Goal: Transaction & Acquisition: Book appointment/travel/reservation

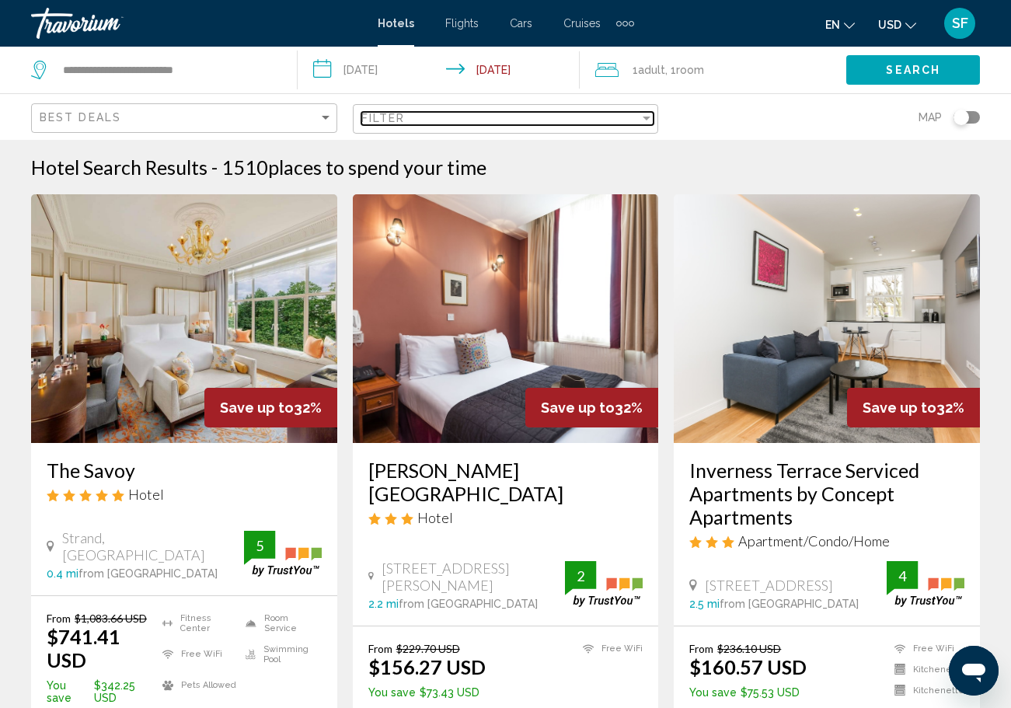
click at [646, 115] on div "Filter" at bounding box center [646, 118] width 14 height 12
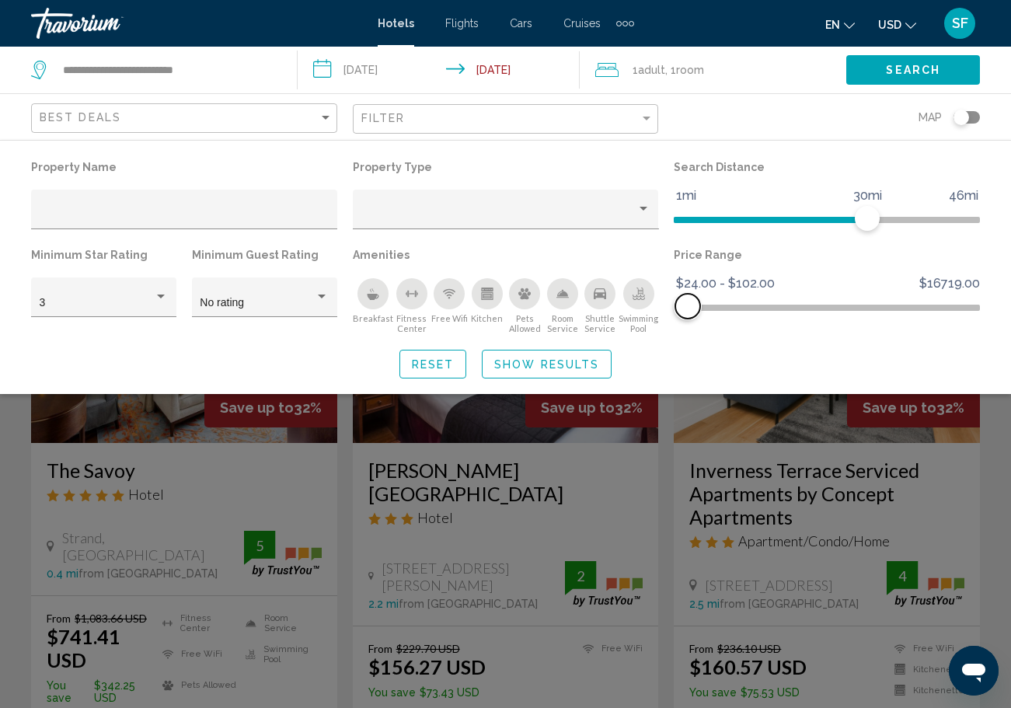
drag, startPoint x: 965, startPoint y: 312, endPoint x: 688, endPoint y: 307, distance: 277.4
click at [688, 307] on span "Hotel Filters" at bounding box center [687, 306] width 25 height 25
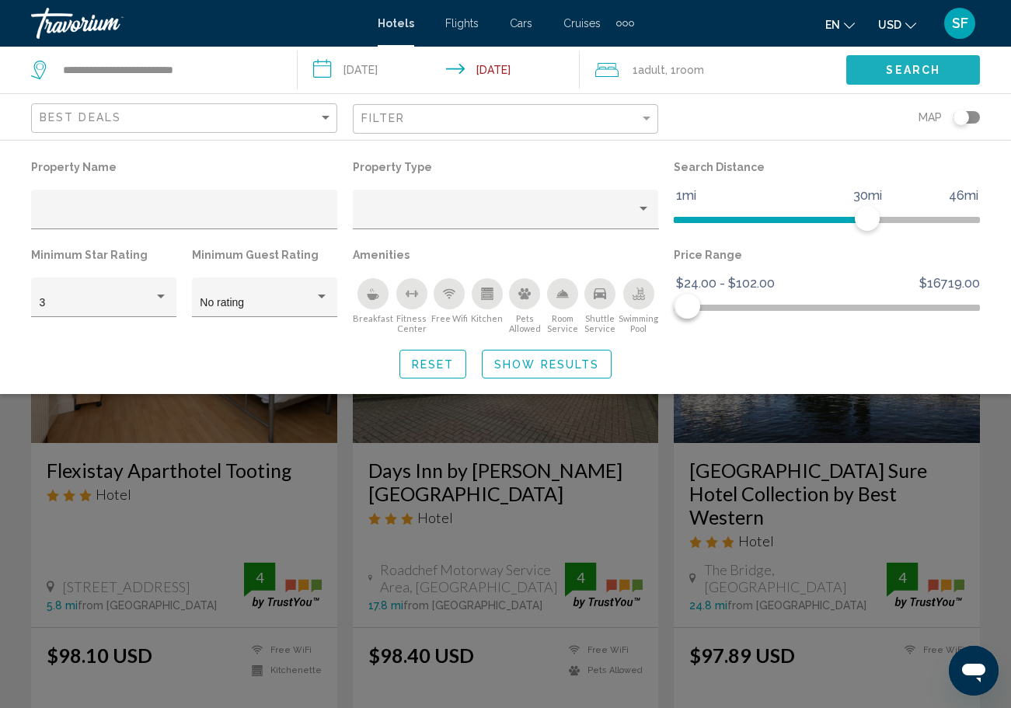
click at [933, 68] on span "Search" at bounding box center [913, 70] width 54 height 12
click at [930, 69] on span "Search" at bounding box center [913, 70] width 54 height 12
click at [843, 394] on div "Property Name Property Type Search Distance 1mi 46mi 30mi Minimum Star Rating 3…" at bounding box center [505, 267] width 1011 height 254
click at [841, 423] on div "Search widget" at bounding box center [505, 470] width 1011 height 475
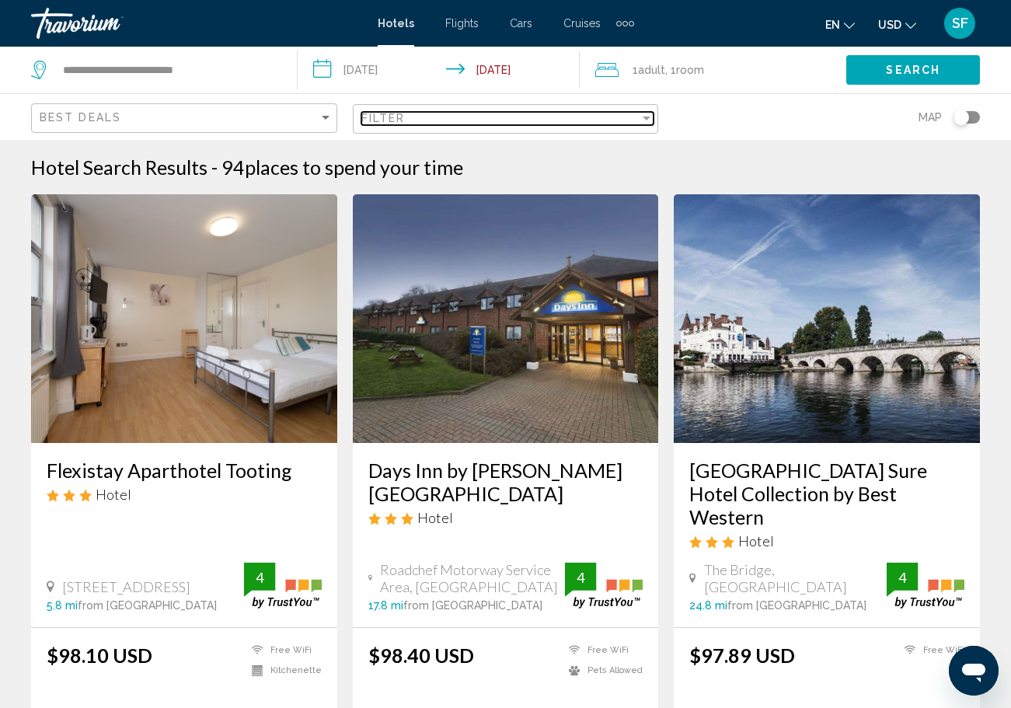
click at [648, 113] on div "Filter" at bounding box center [646, 118] width 14 height 12
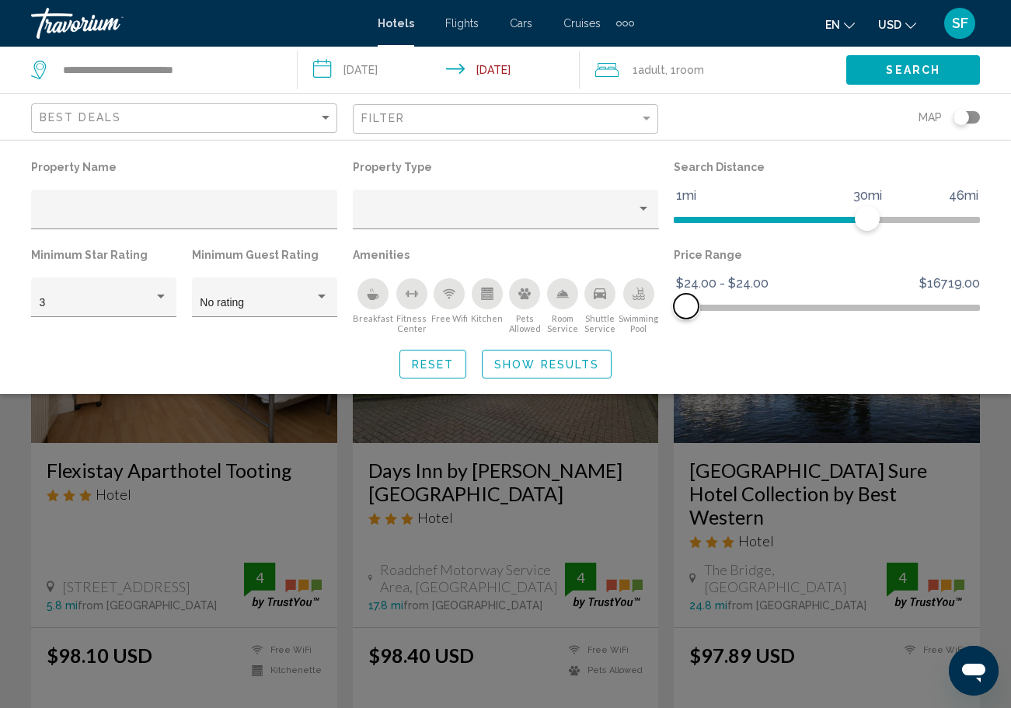
click at [684, 306] on span "Hotel Filters" at bounding box center [686, 306] width 25 height 25
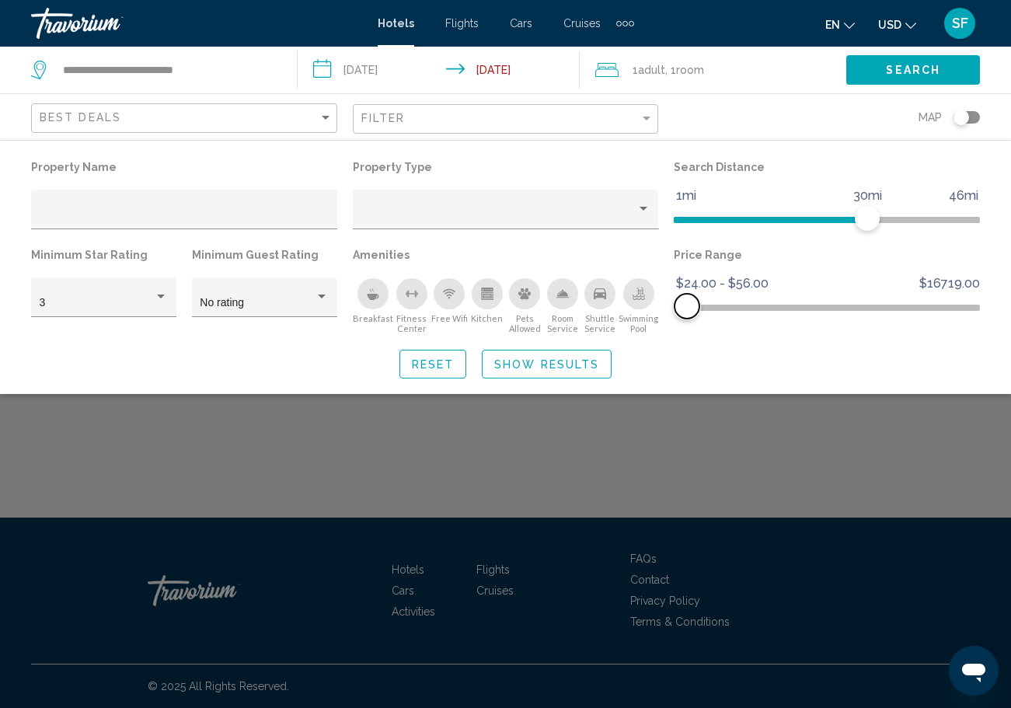
click at [687, 307] on span "Hotel Filters" at bounding box center [686, 306] width 25 height 25
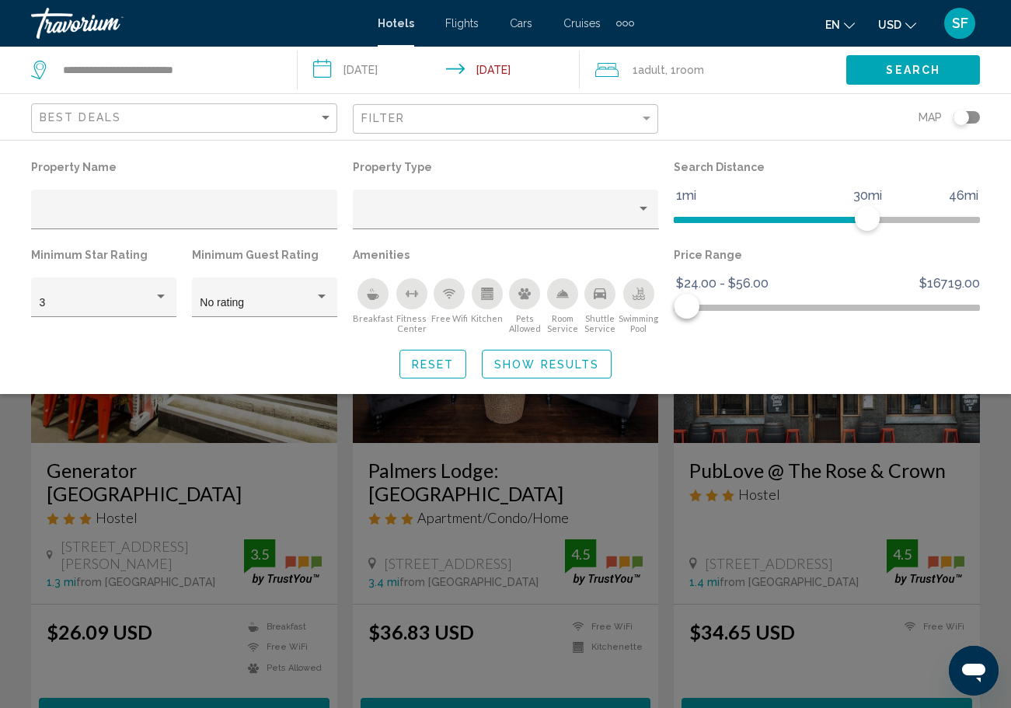
click at [783, 429] on div "Search widget" at bounding box center [505, 470] width 1011 height 475
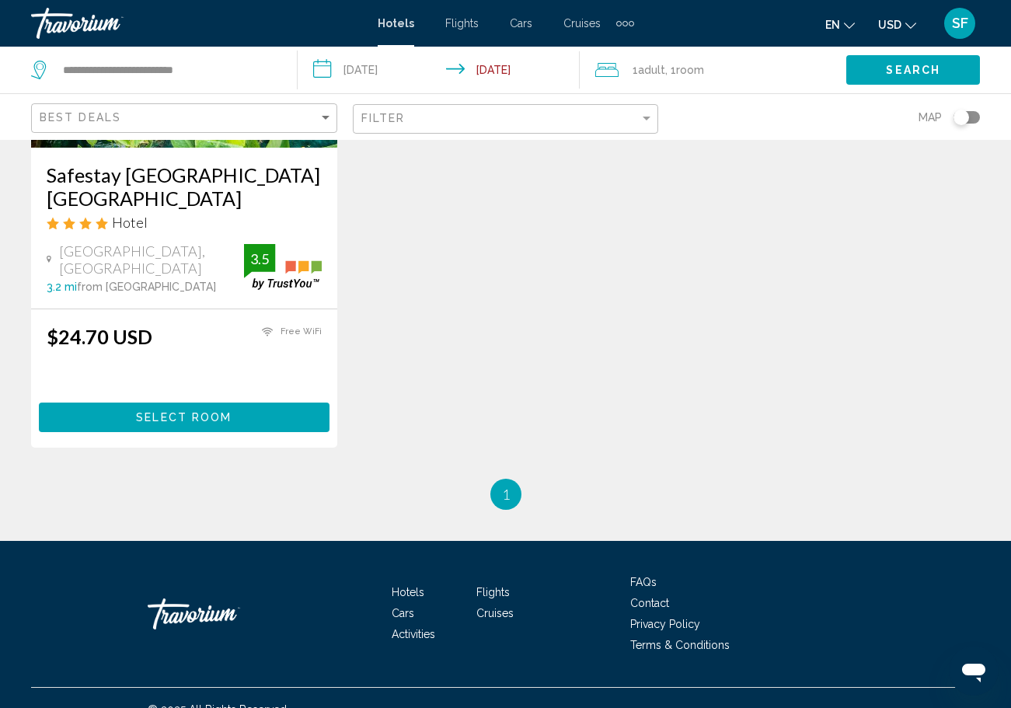
scroll to position [873, 0]
